Goal: Task Accomplishment & Management: Use online tool/utility

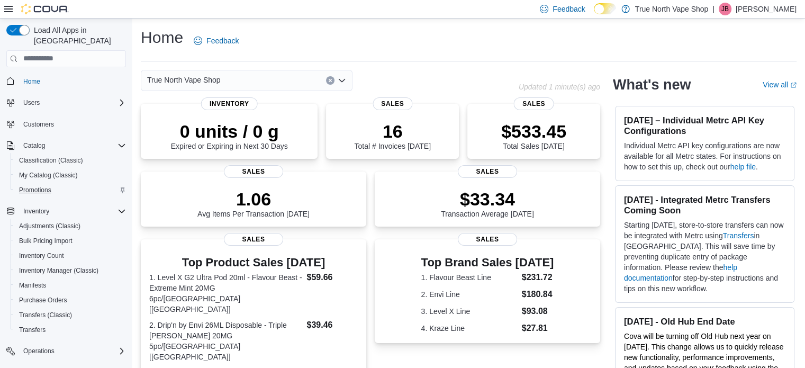
scroll to position [91, 0]
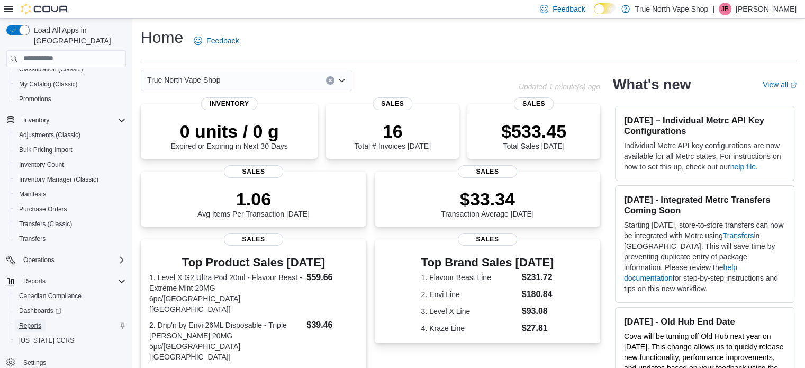
click at [29, 321] on span "Reports" at bounding box center [30, 325] width 22 height 8
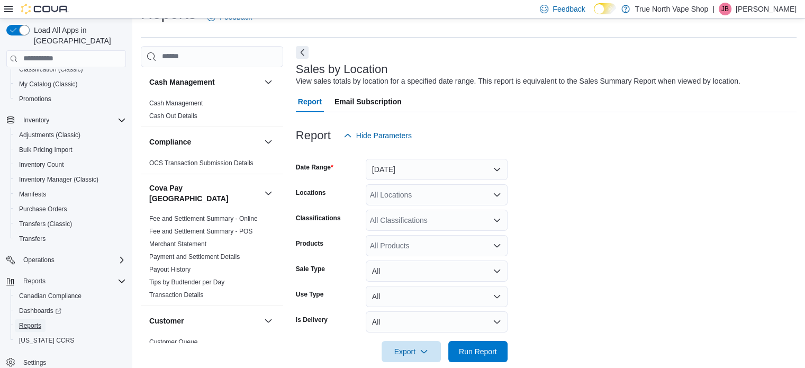
scroll to position [24, 0]
click at [453, 172] on button "[DATE]" at bounding box center [437, 168] width 142 height 21
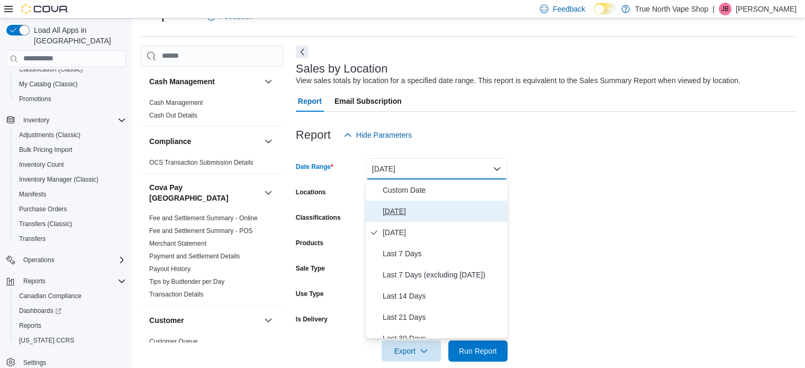
click at [385, 213] on span "[DATE]" at bounding box center [443, 211] width 121 height 13
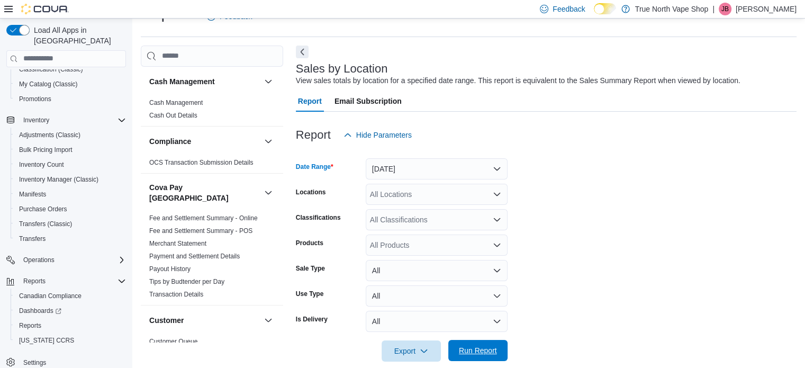
click at [477, 348] on span "Run Report" at bounding box center [478, 350] width 38 height 11
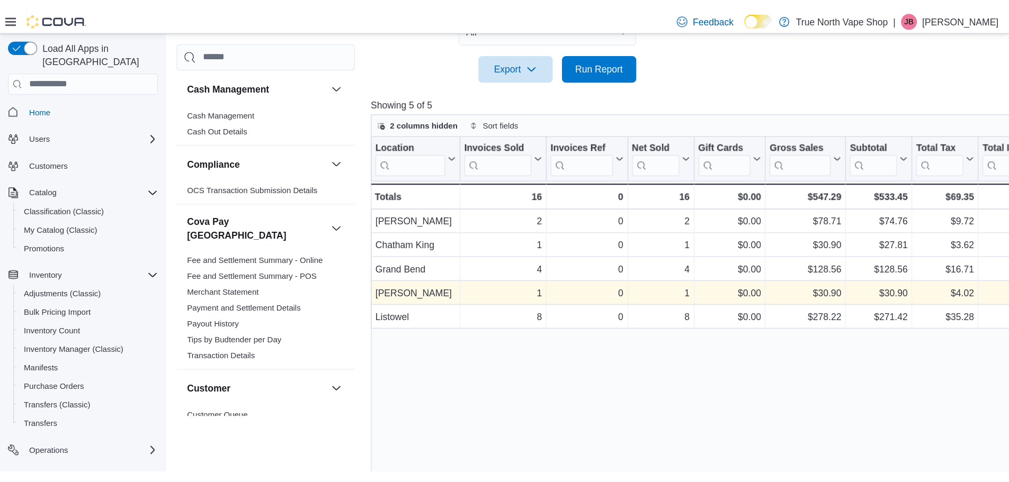
scroll to position [329, 0]
